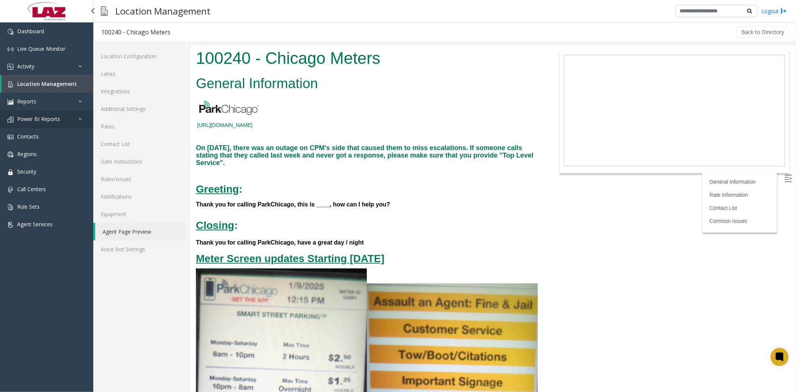
scroll to position [3191, 0]
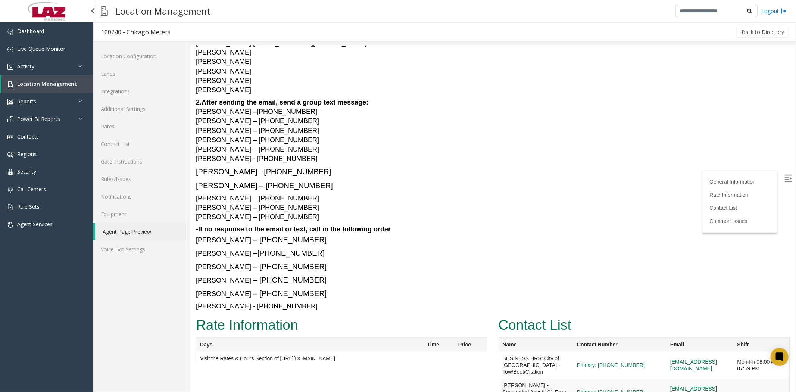
click at [35, 84] on span "Location Management" at bounding box center [47, 83] width 60 height 7
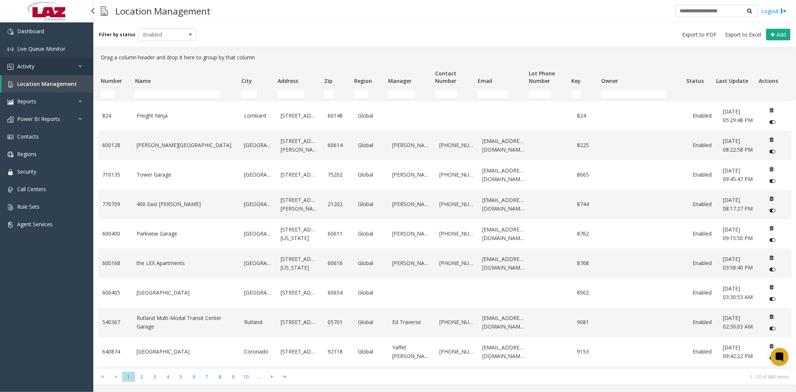
click at [32, 68] on span "Activity" at bounding box center [25, 66] width 17 height 7
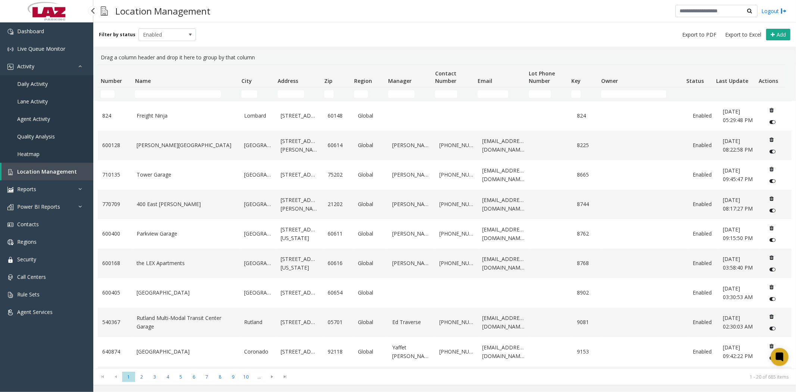
click at [35, 82] on span "Daily Activity" at bounding box center [32, 83] width 31 height 7
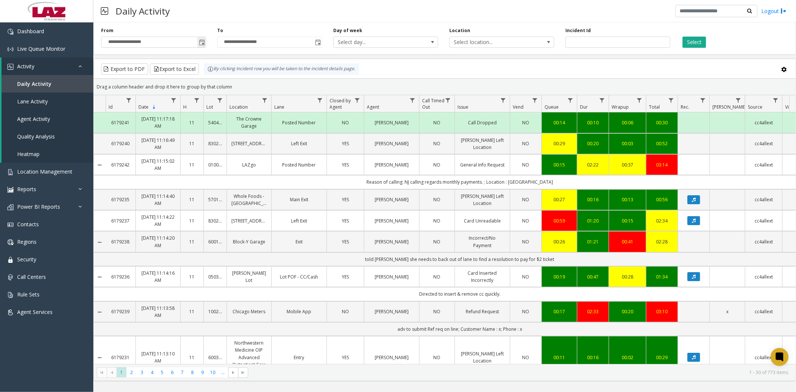
click at [202, 45] on span "Toggle popup" at bounding box center [202, 43] width 6 height 6
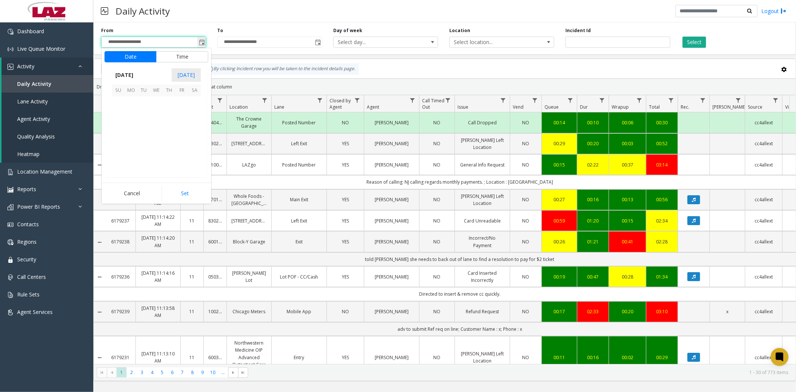
scroll to position [133855, 0]
click at [167, 140] on span "25" at bounding box center [169, 140] width 13 height 13
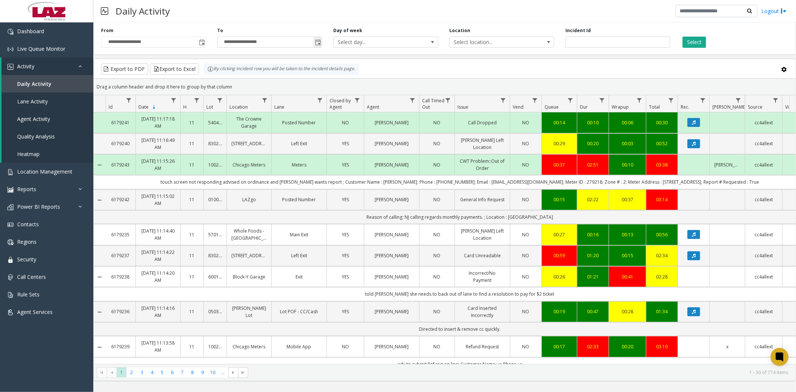
click at [316, 43] on span "Toggle popup" at bounding box center [318, 43] width 6 height 6
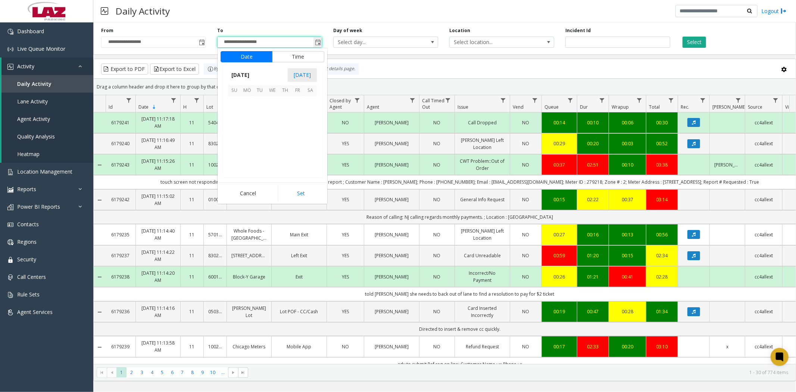
scroll to position [11, 0]
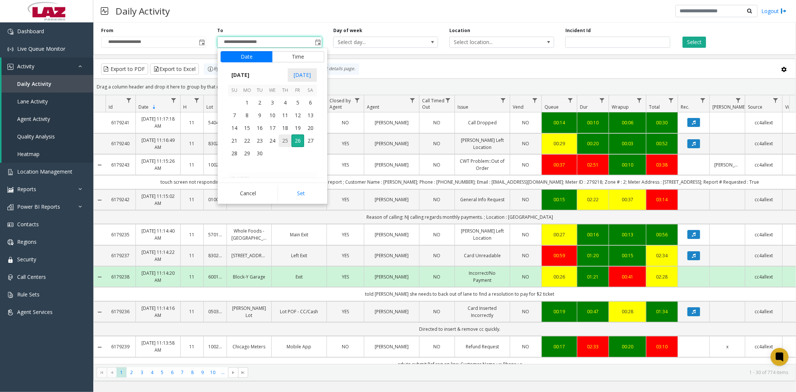
click at [286, 137] on span "25" at bounding box center [285, 140] width 13 height 13
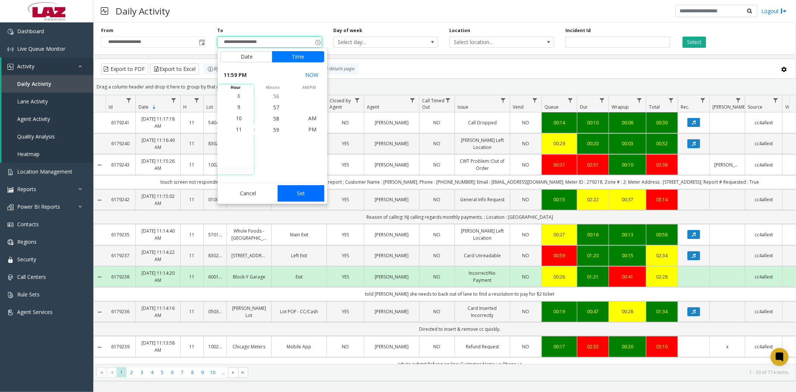
click at [300, 193] on button "Set" at bounding box center [301, 193] width 47 height 16
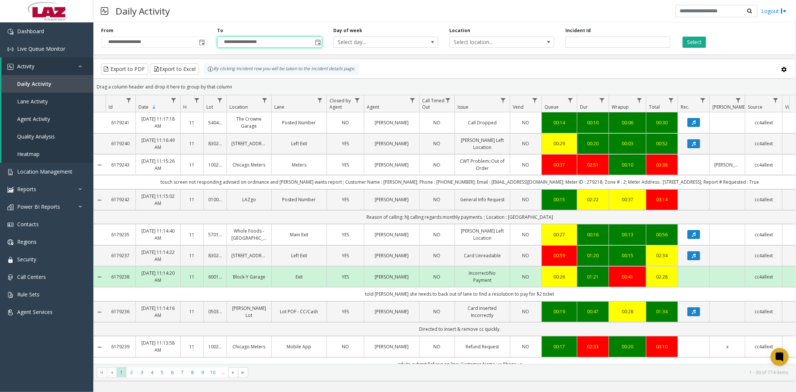
type input "**********"
click at [200, 41] on span "Toggle popup" at bounding box center [202, 43] width 6 height 6
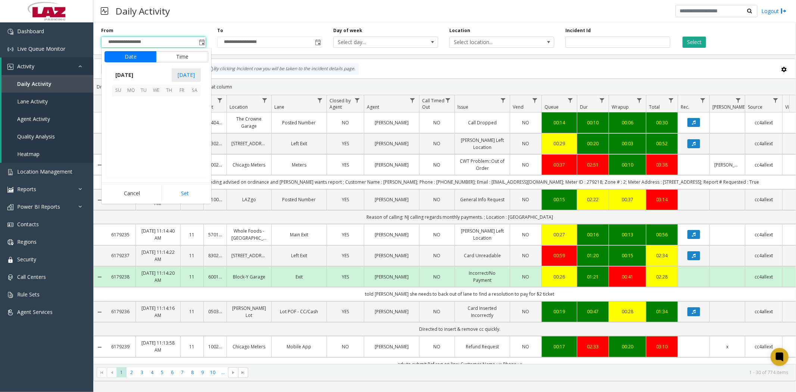
scroll to position [133855, 0]
click at [168, 139] on span "25" at bounding box center [169, 140] width 13 height 13
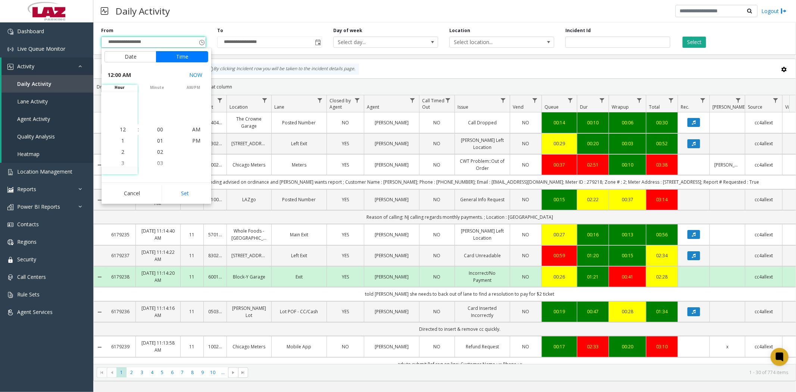
drag, startPoint x: 184, startPoint y: 194, endPoint x: 254, endPoint y: 163, distance: 77.2
click at [184, 193] on button "Set" at bounding box center [185, 193] width 47 height 16
type input "**********"
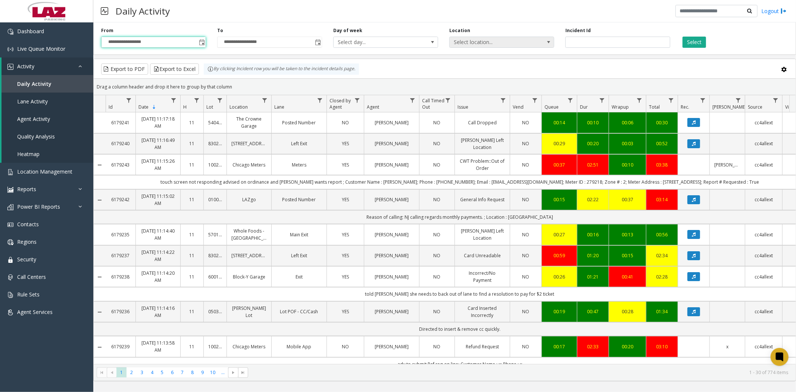
click at [485, 41] on span "Select location..." at bounding box center [491, 42] width 83 height 10
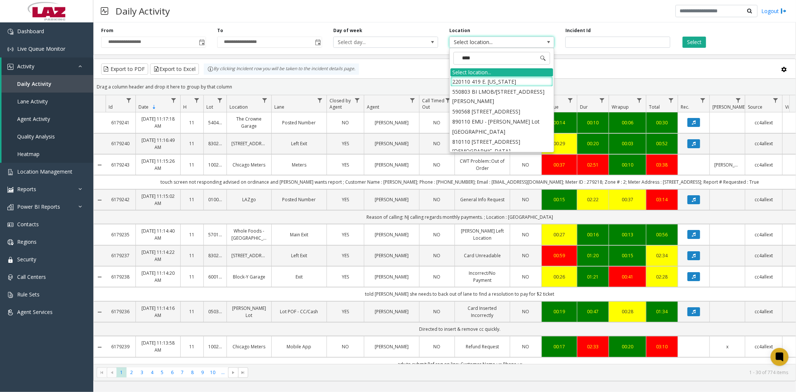
type input "*****"
click at [489, 82] on li "600239 110 [PERSON_NAME]" at bounding box center [501, 81] width 103 height 10
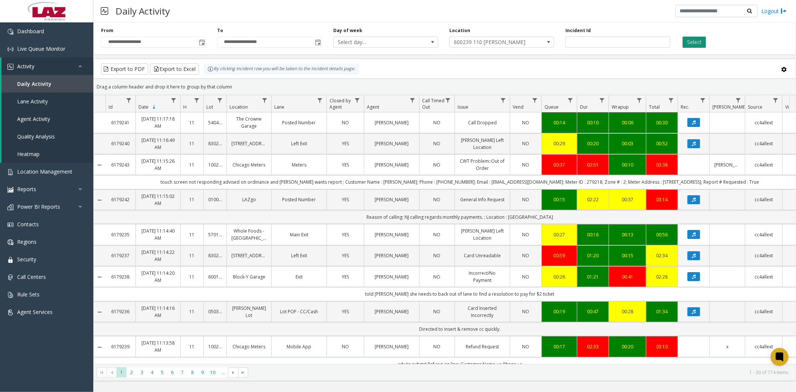
click at [690, 43] on button "Select" at bounding box center [694, 42] width 24 height 11
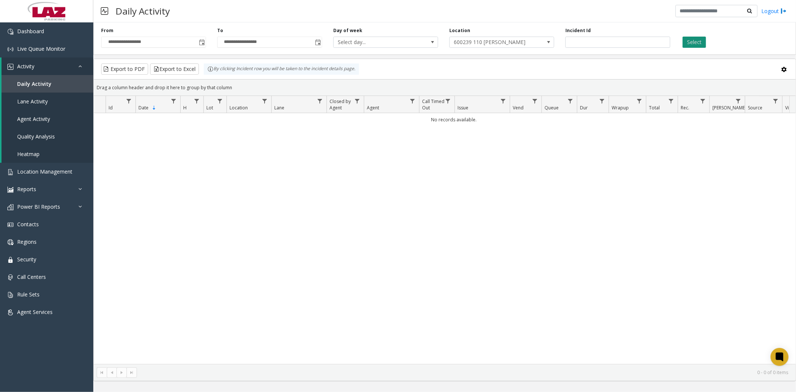
click at [694, 40] on button "Select" at bounding box center [694, 42] width 24 height 11
click at [413, 99] on span "Data table" at bounding box center [412, 101] width 6 height 6
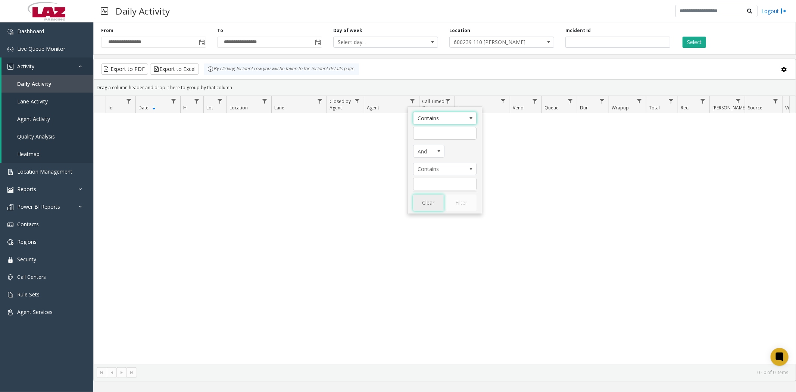
click at [430, 206] on button "Clear" at bounding box center [428, 202] width 31 height 16
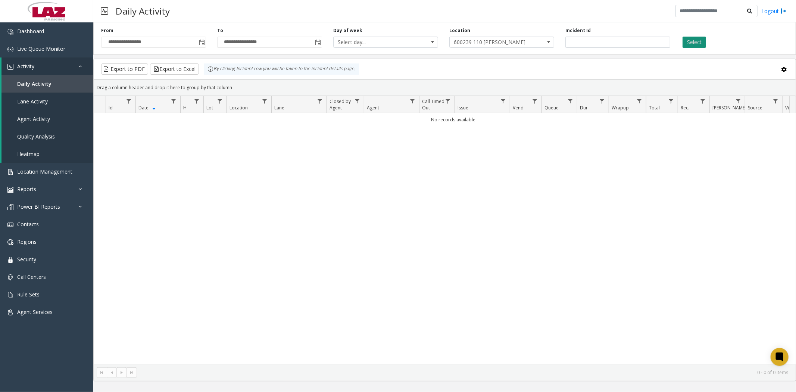
click at [701, 40] on button "Select" at bounding box center [694, 42] width 24 height 11
